Goal: Transaction & Acquisition: Purchase product/service

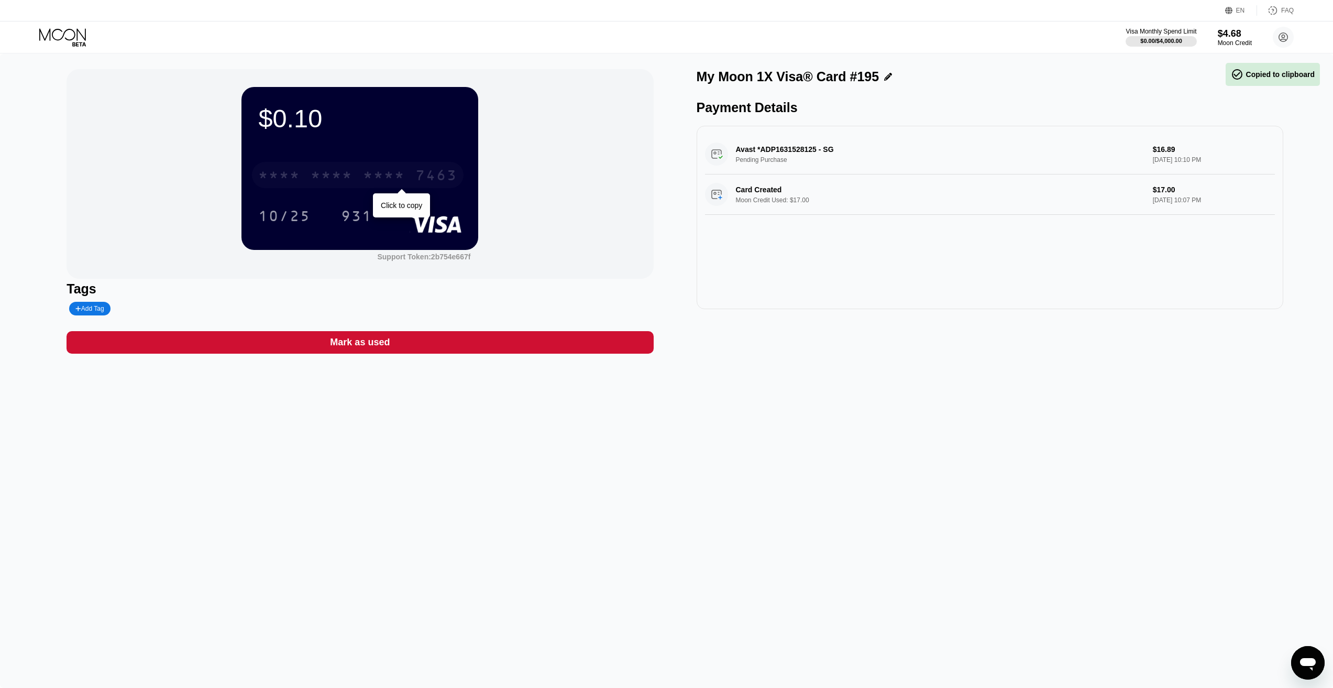
click at [344, 170] on div "* * * *" at bounding box center [332, 176] width 42 height 17
click at [58, 33] on icon at bounding box center [63, 37] width 49 height 18
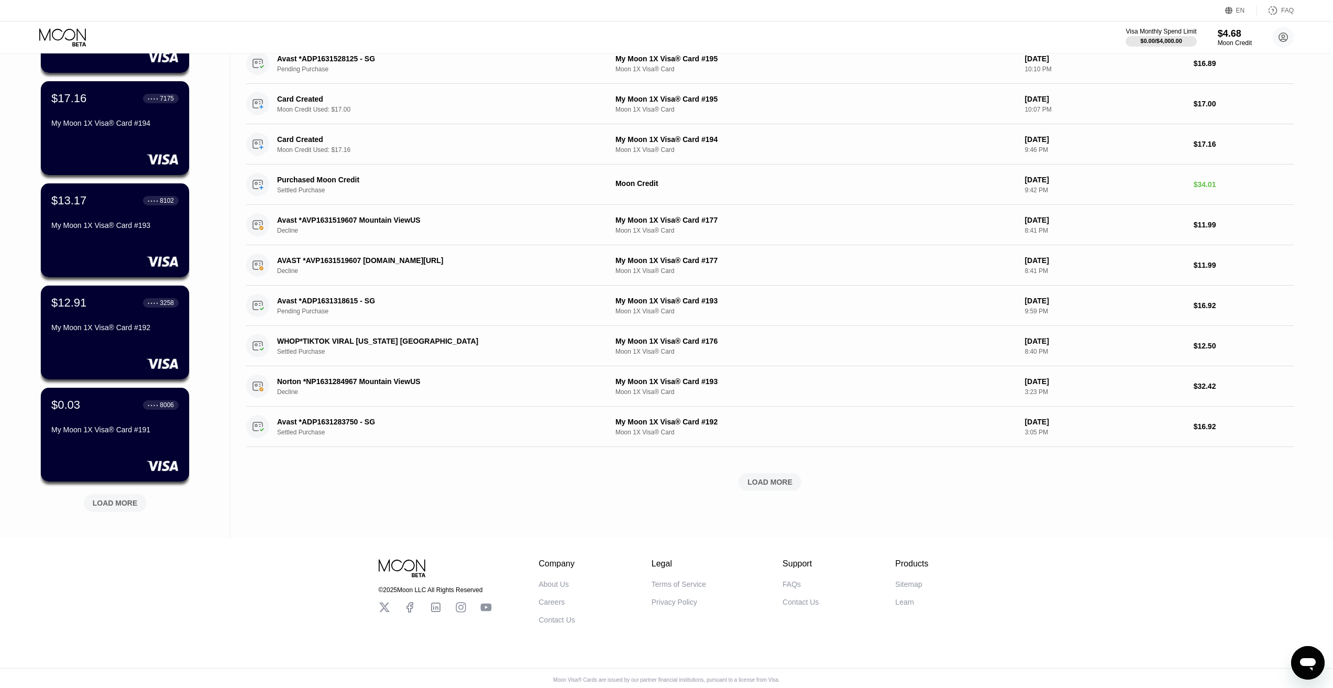
scroll to position [157, 0]
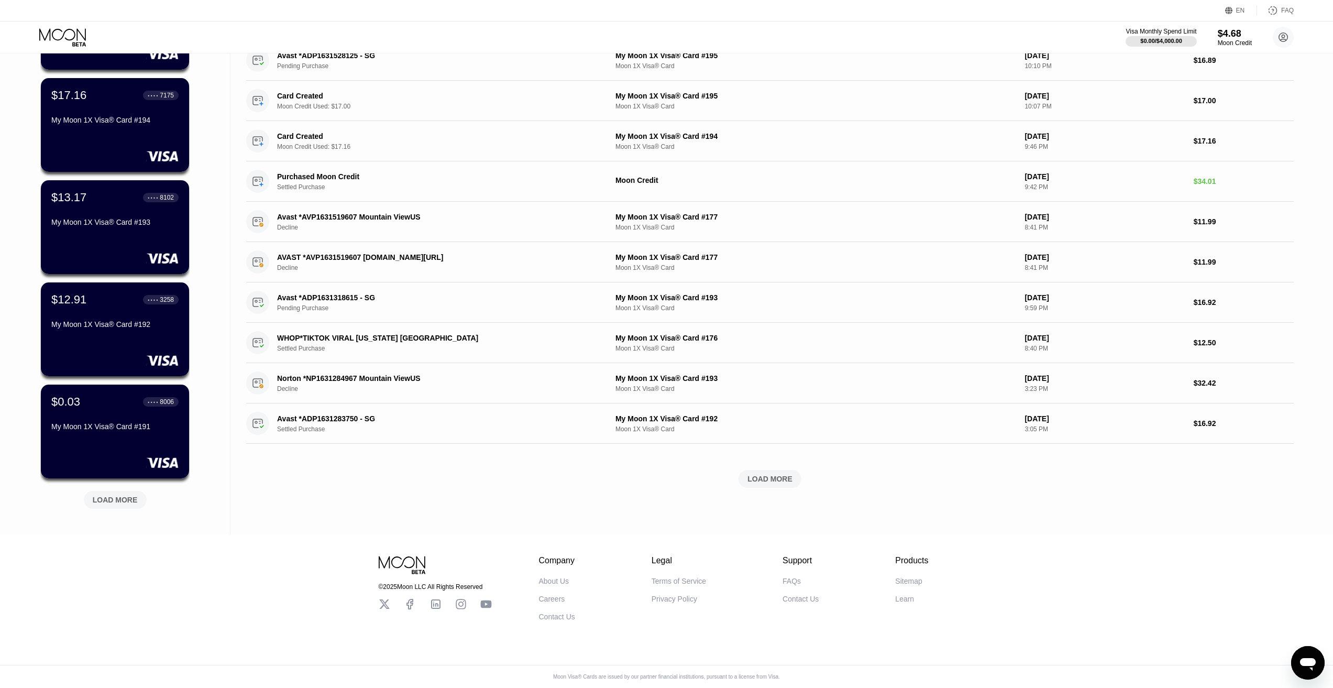
click at [110, 492] on div "LOAD MORE" at bounding box center [115, 500] width 63 height 18
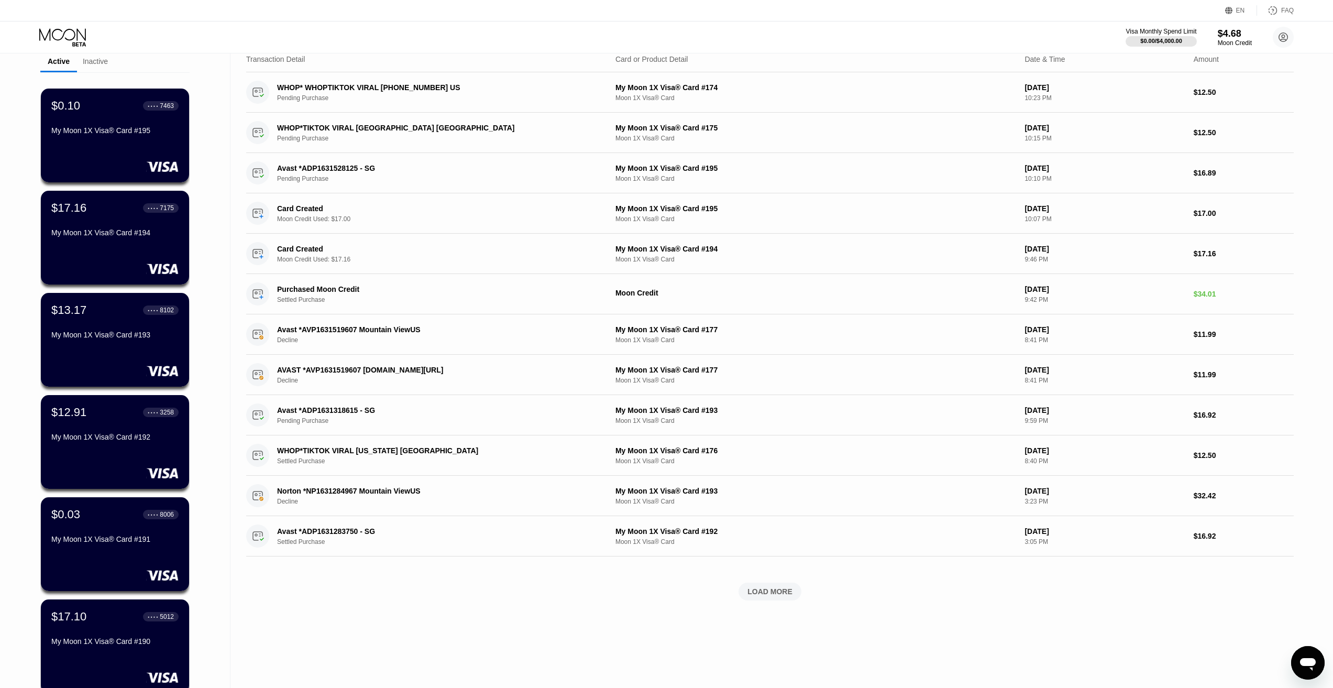
scroll to position [0, 0]
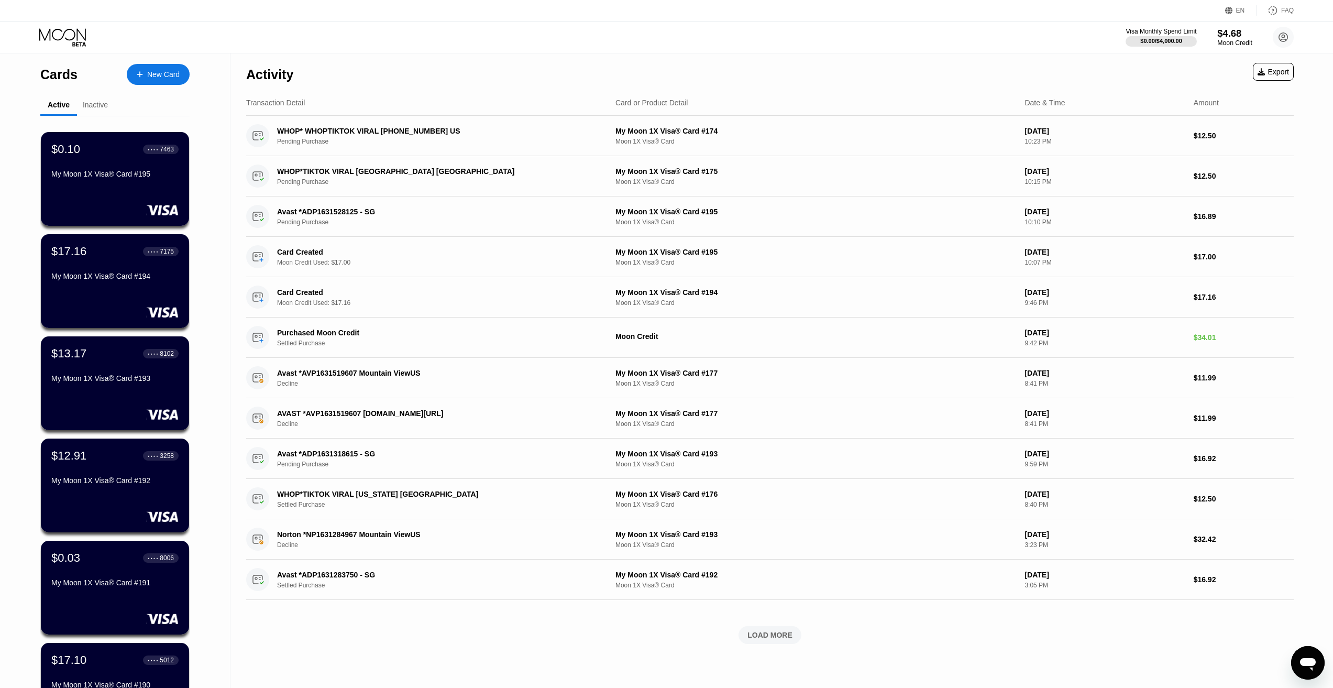
click at [1243, 34] on div "$4.68" at bounding box center [1235, 33] width 35 height 11
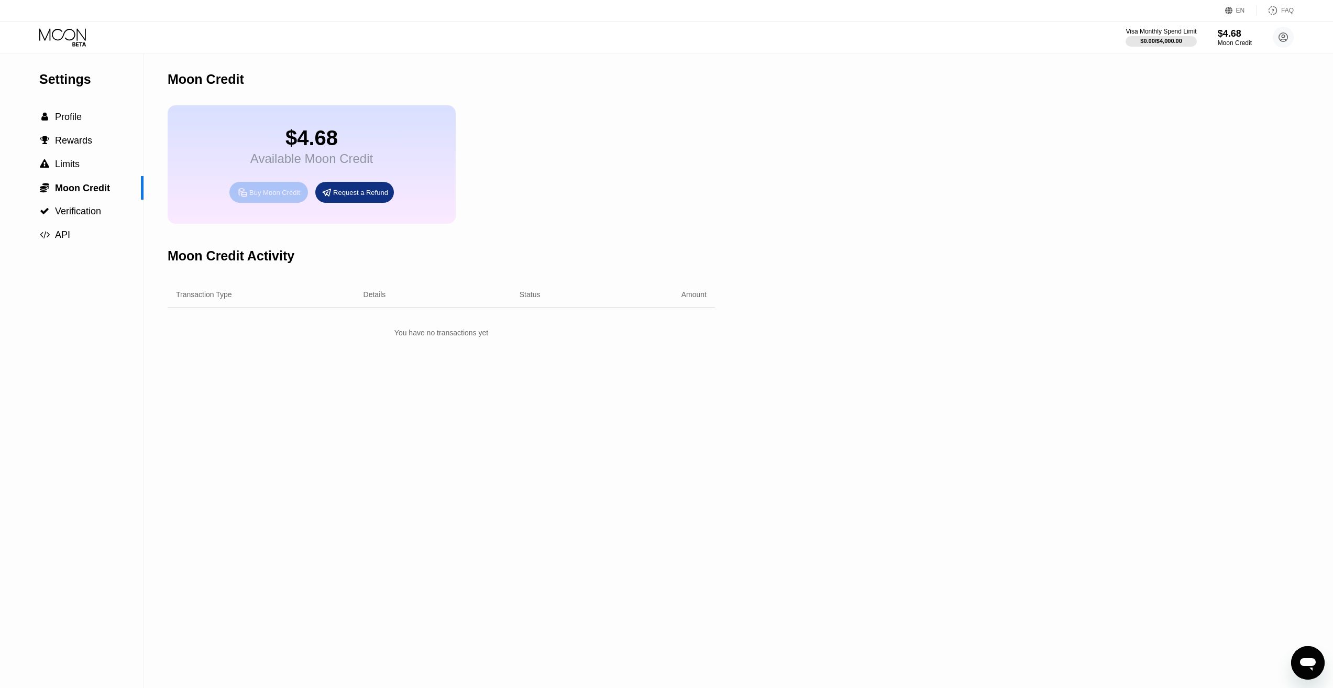
click at [255, 197] on div "Buy Moon Credit" at bounding box center [274, 192] width 51 height 9
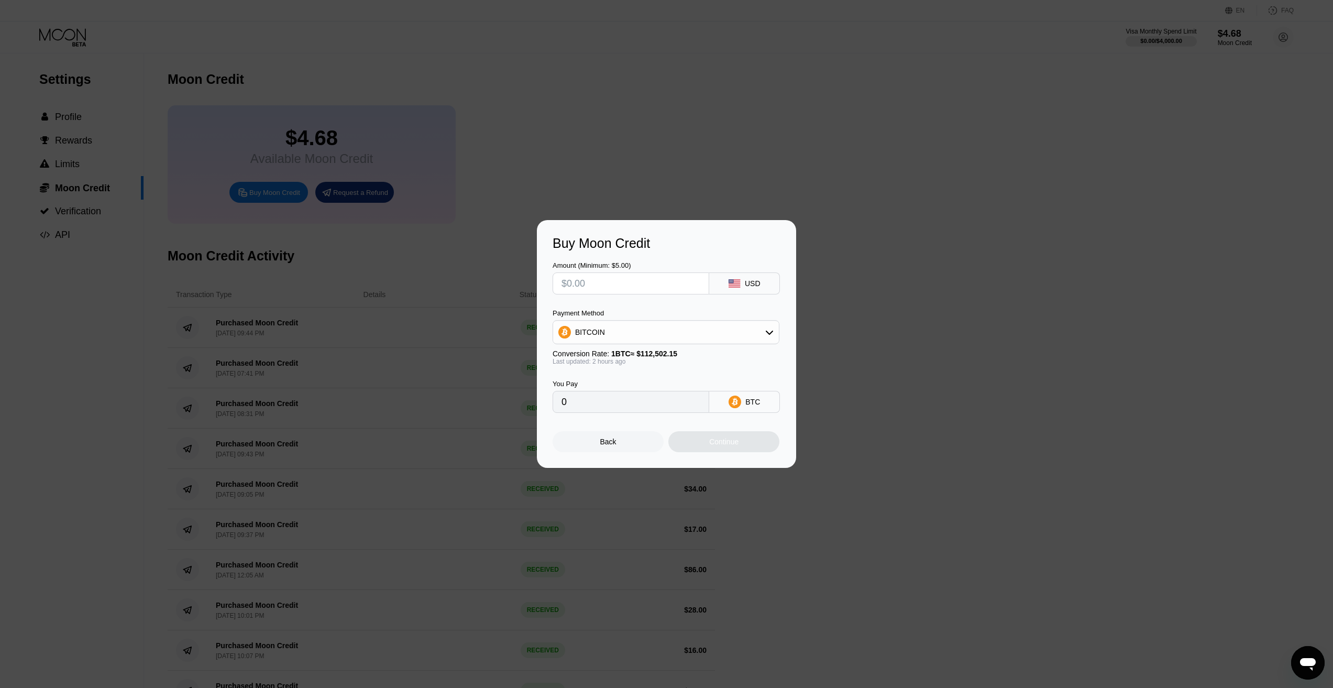
click at [618, 286] on input "text" at bounding box center [631, 283] width 139 height 21
type input "$3"
type input "0.00002685"
type input "$30"
type input "0.00026843"
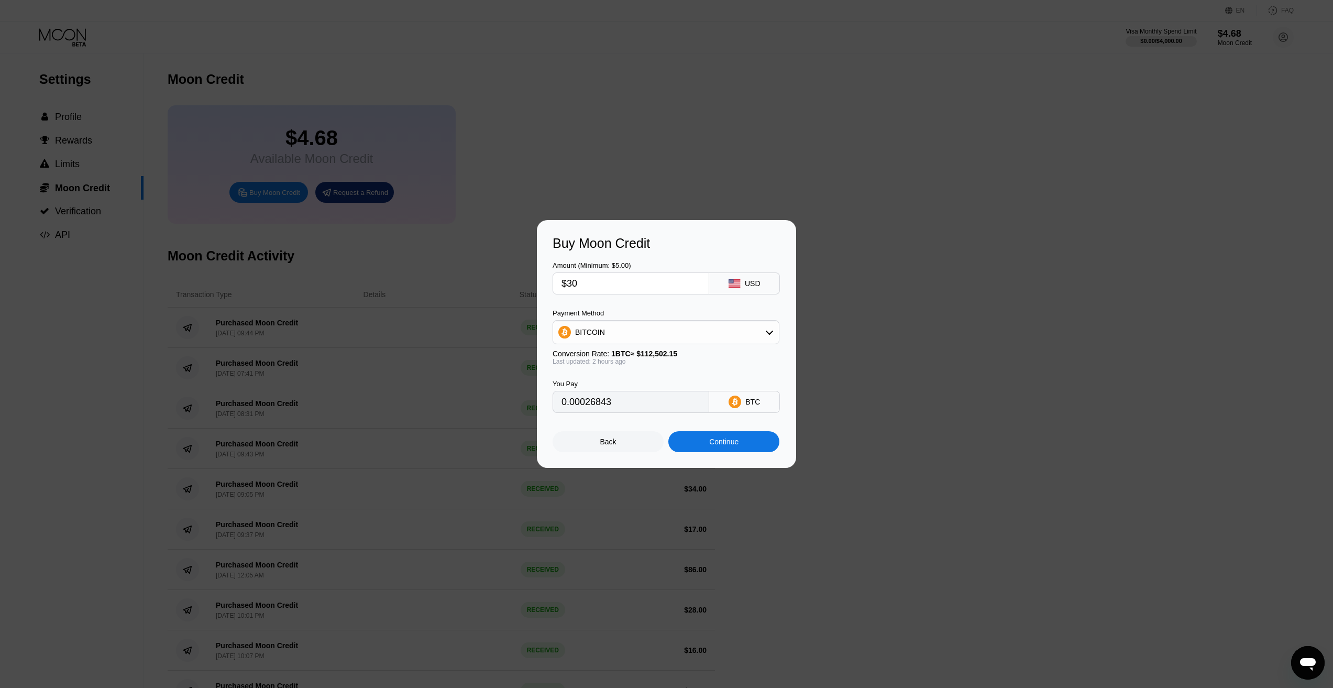
type input "$30"
click at [606, 337] on div "BITCOIN" at bounding box center [666, 332] width 226 height 21
click at [591, 378] on div "USDT on TRON" at bounding box center [666, 384] width 221 height 21
type input "30.30"
click at [718, 442] on div "Continue" at bounding box center [723, 442] width 29 height 8
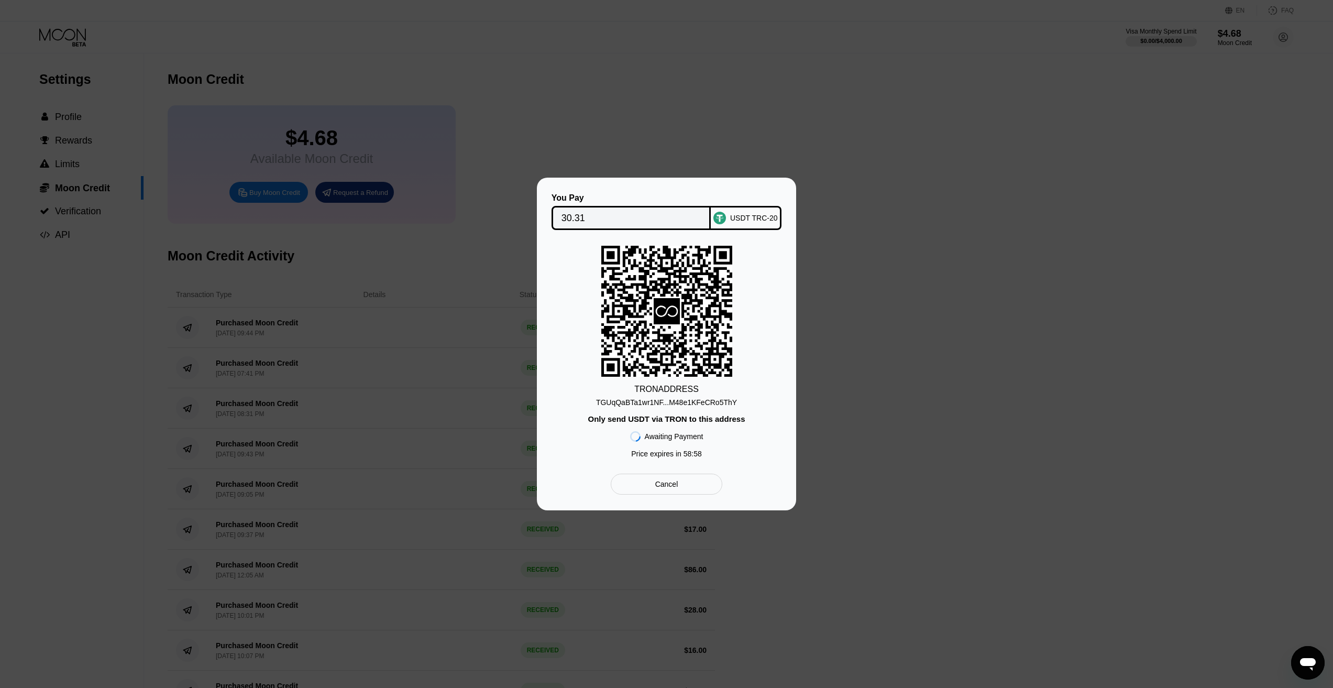
click at [672, 403] on div "TGUqQaBTa1wr1NF...M48e1KFeCRo5ThY" at bounding box center [666, 402] width 141 height 8
click at [687, 484] on div "Cancel" at bounding box center [667, 484] width 112 height 21
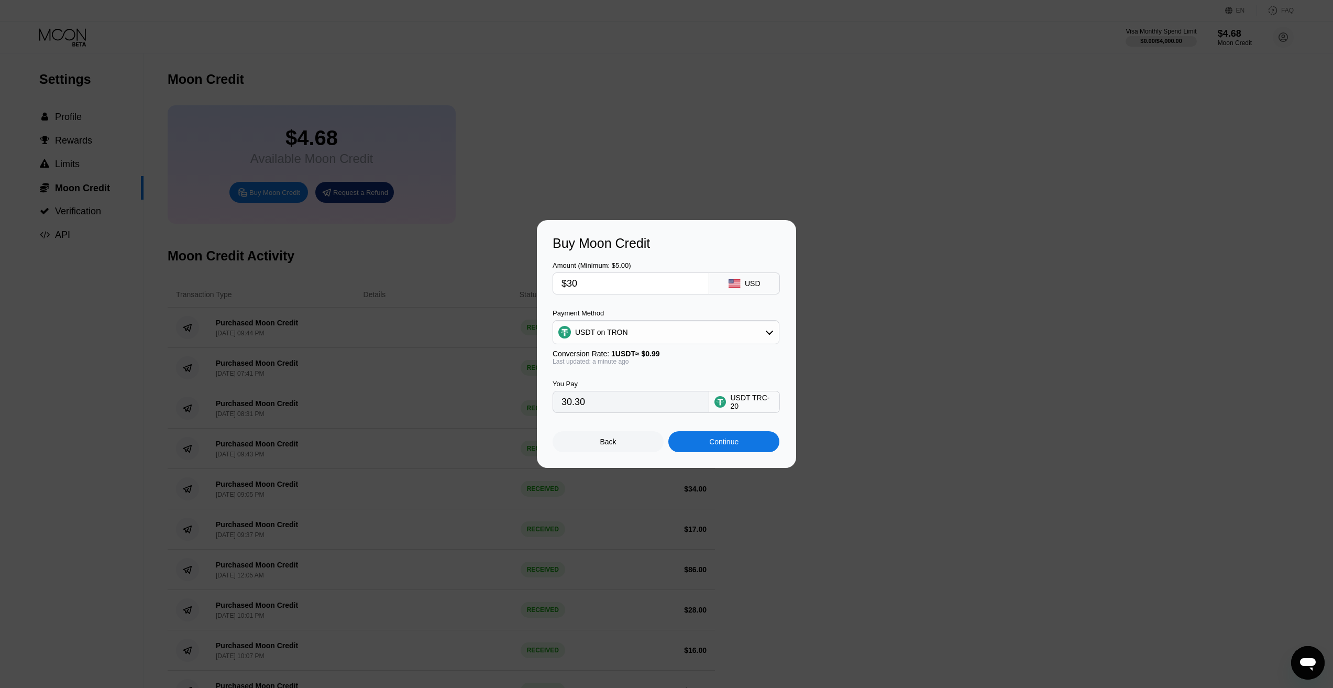
click at [622, 443] on div "Back" at bounding box center [608, 441] width 111 height 21
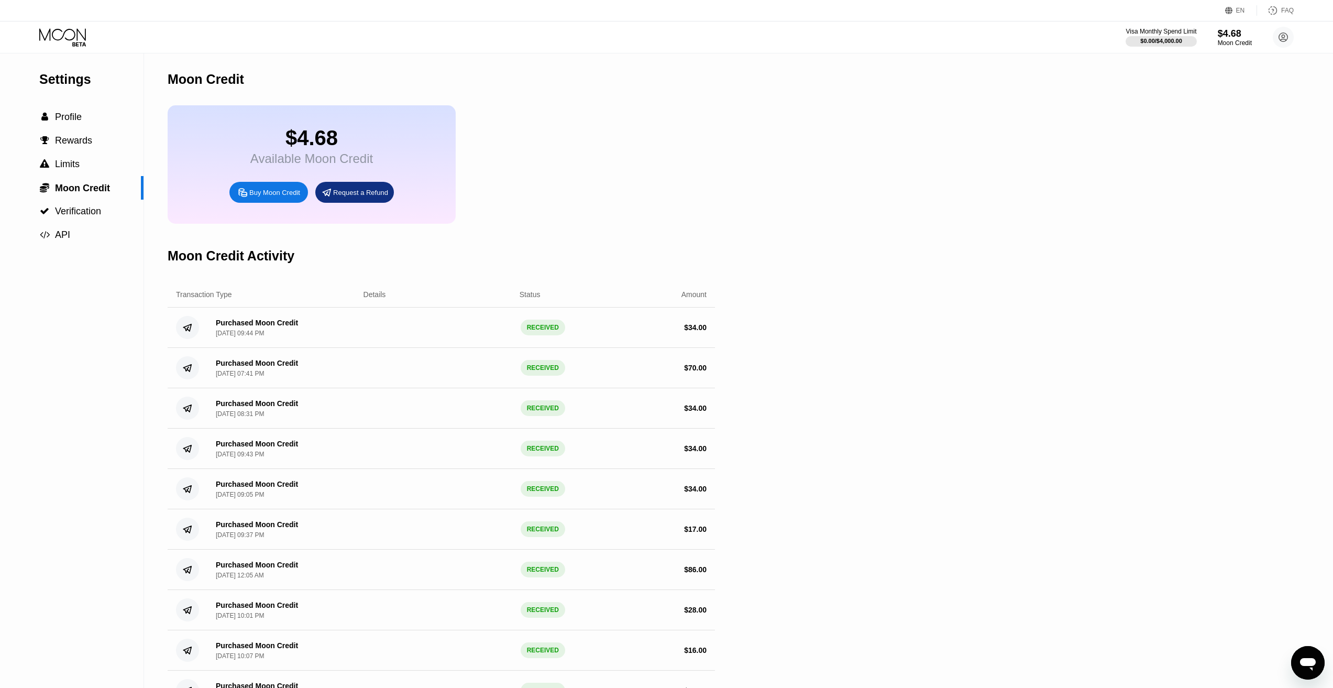
click at [44, 30] on icon at bounding box center [63, 37] width 49 height 18
